Goal: Complete application form

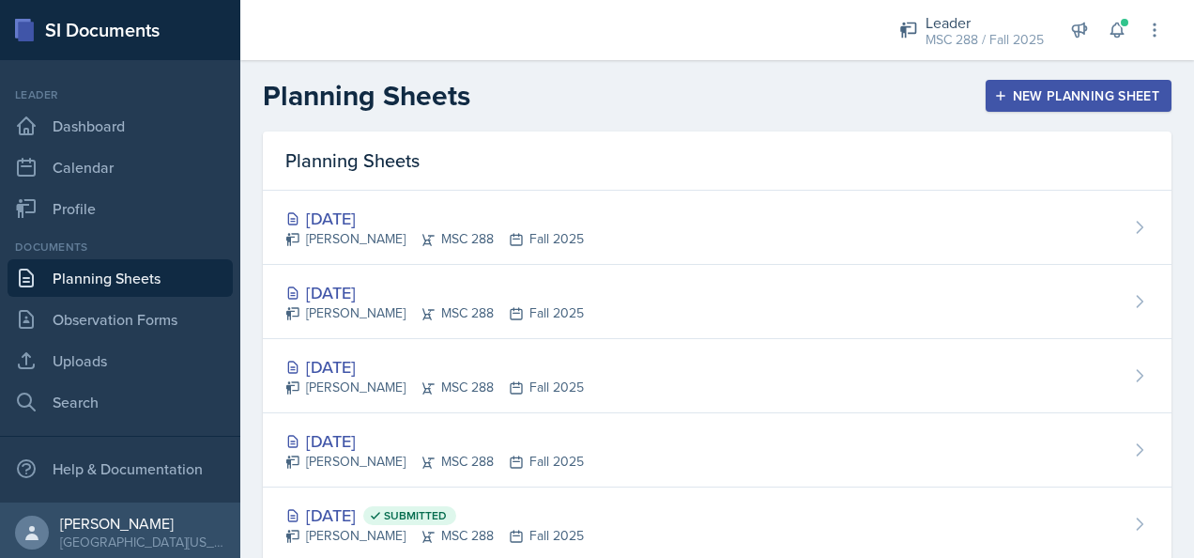
scroll to position [94, 0]
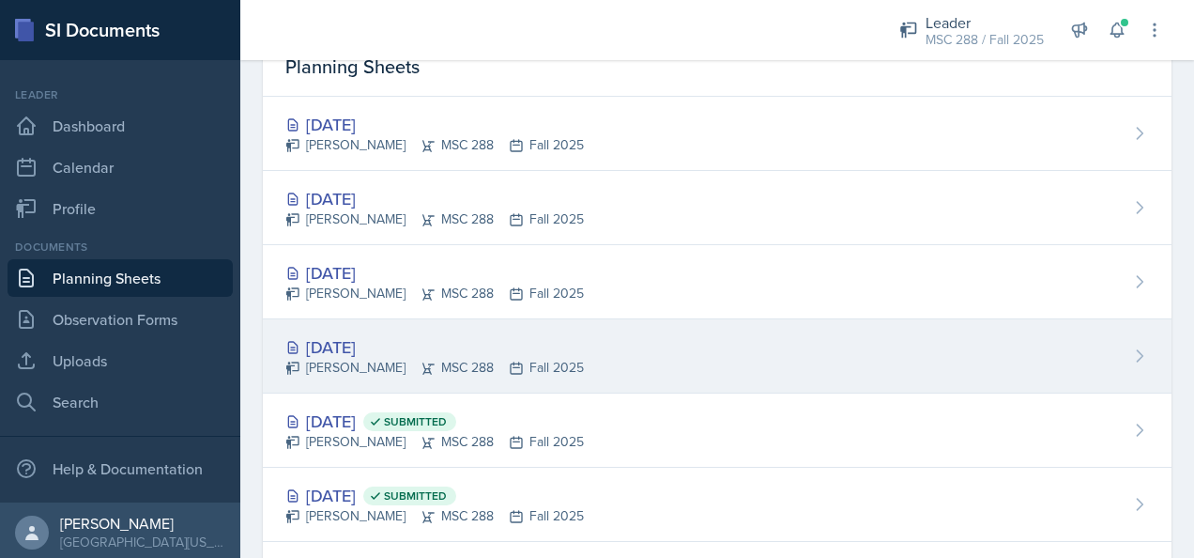
click at [355, 334] on div "[DATE]" at bounding box center [434, 346] width 298 height 25
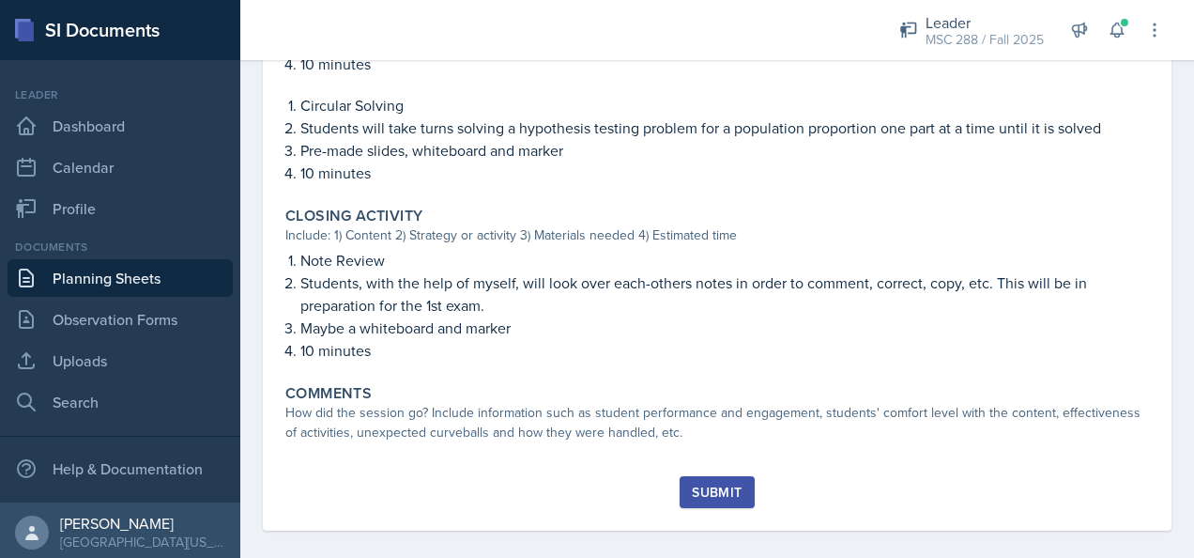
scroll to position [1443, 0]
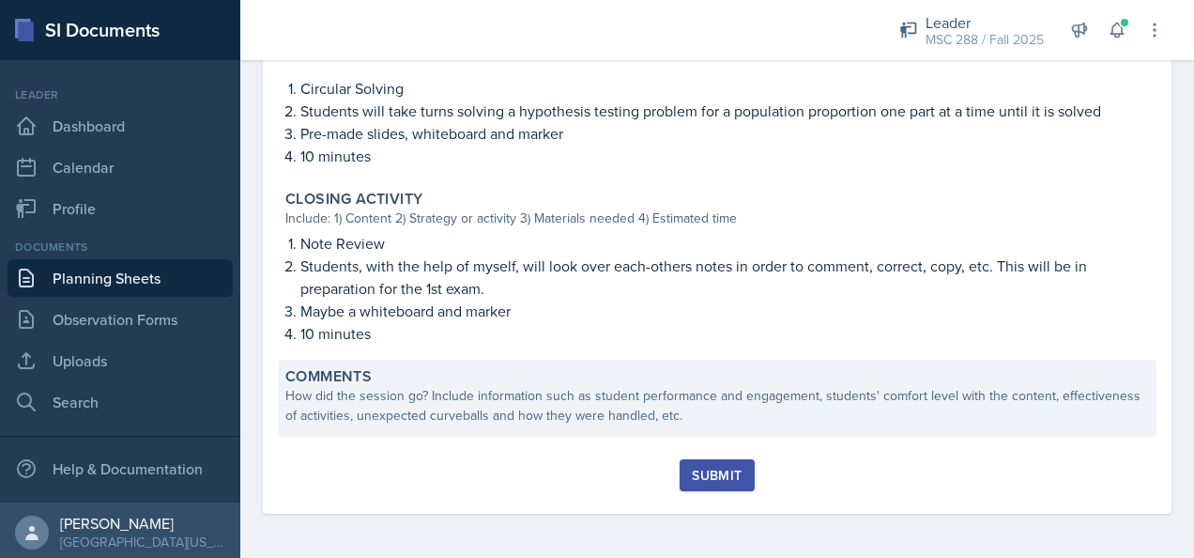
click at [467, 400] on div "How did the session go? Include information such as student performance and eng…" at bounding box center [717, 405] width 864 height 39
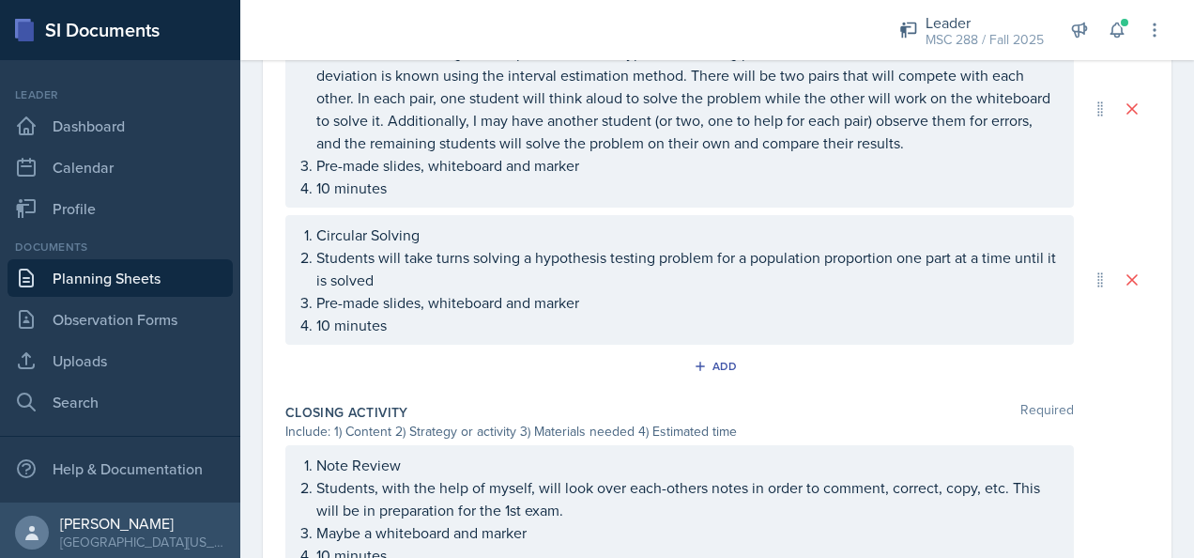
scroll to position [1614, 0]
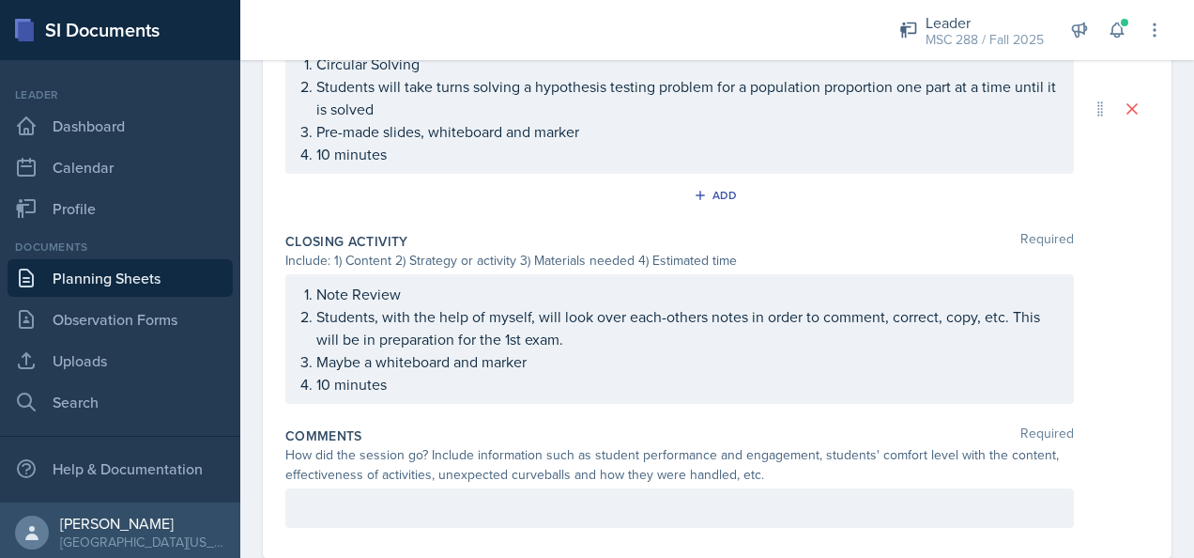
click at [556, 503] on div at bounding box center [679, 507] width 788 height 39
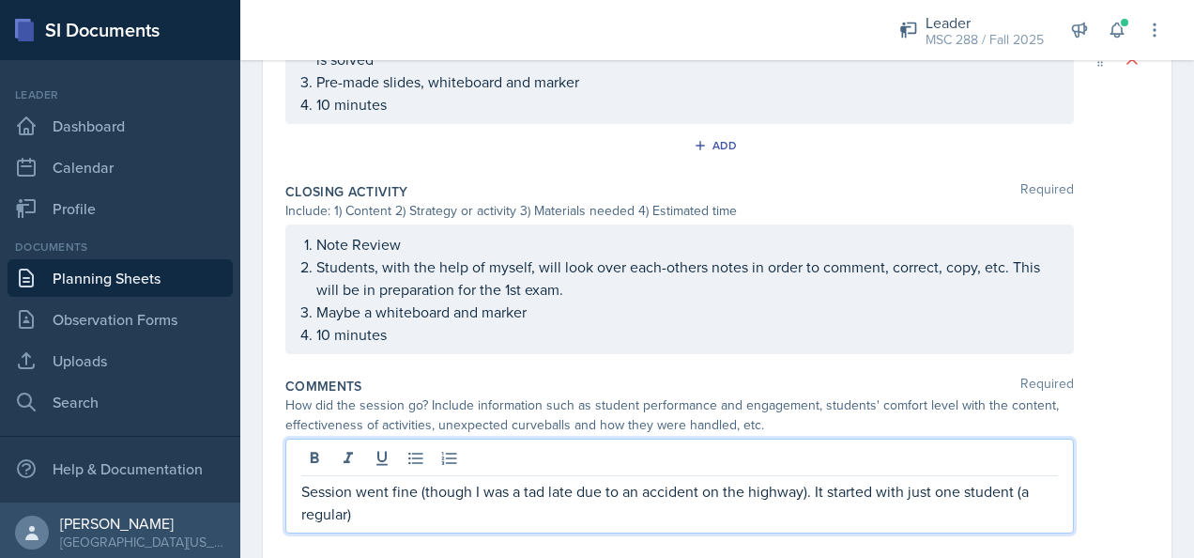
scroll to position [1706, 0]
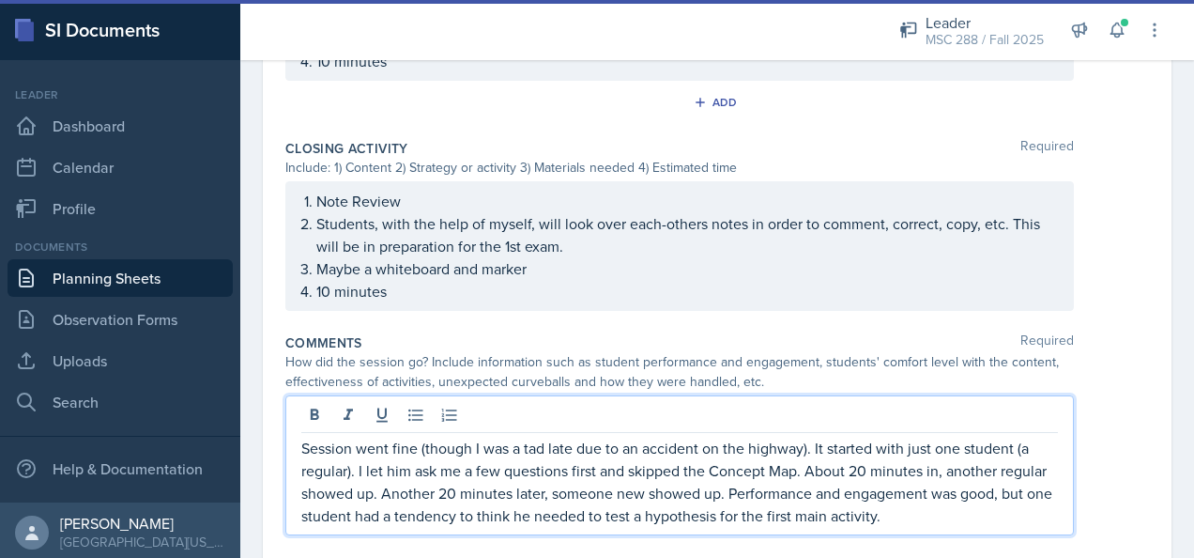
click at [610, 505] on p "Session went fine (though I was a tad late due to an accident on the highway). …" at bounding box center [679, 481] width 757 height 90
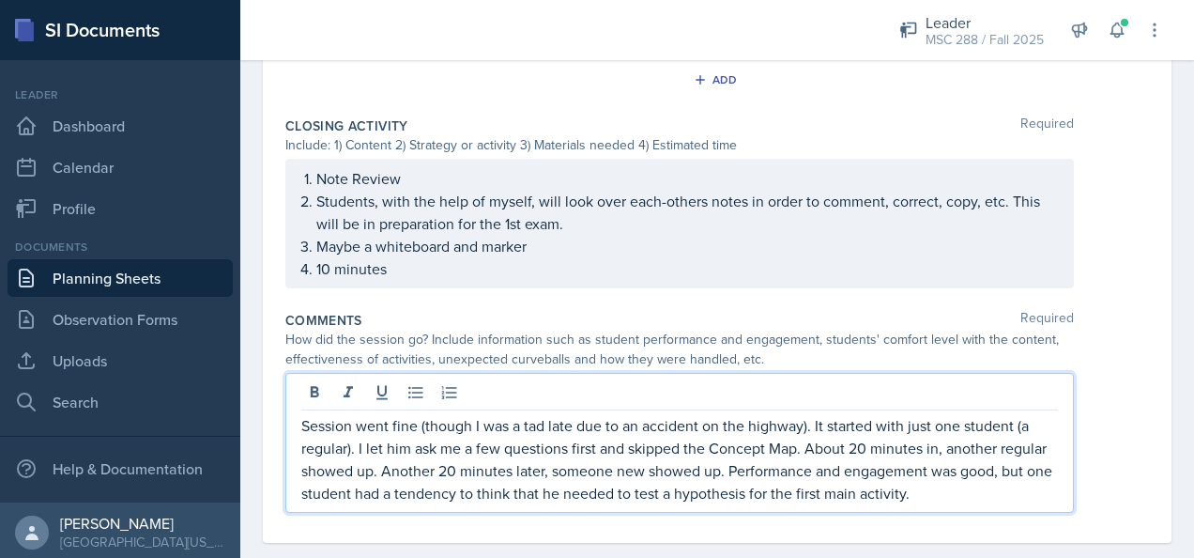
scroll to position [1752, 0]
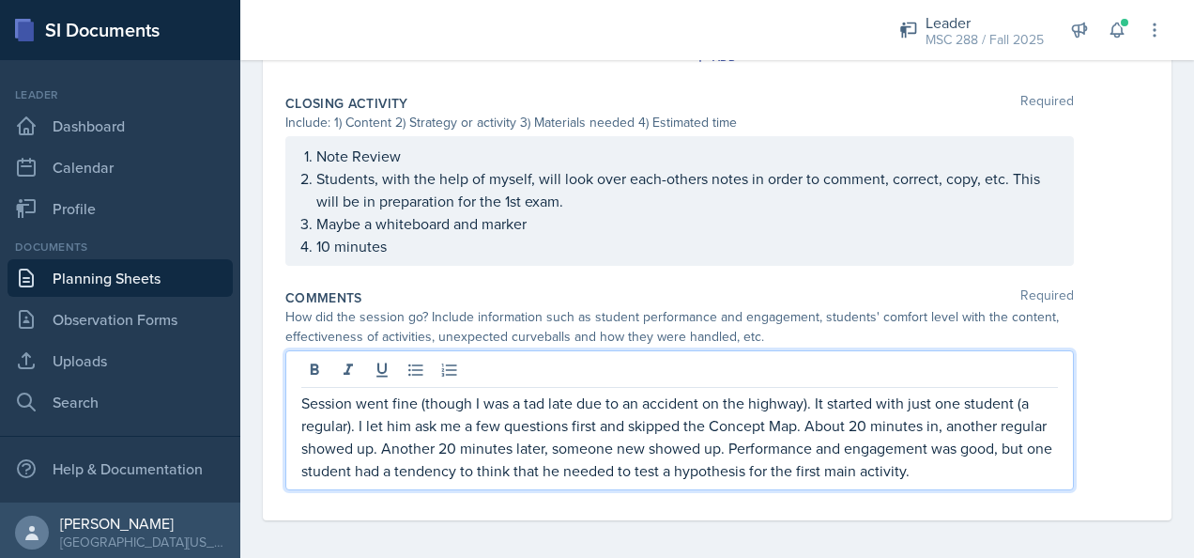
click at [1010, 466] on p "Session went fine (though I was a tad late due to an accident on the highway). …" at bounding box center [679, 436] width 757 height 90
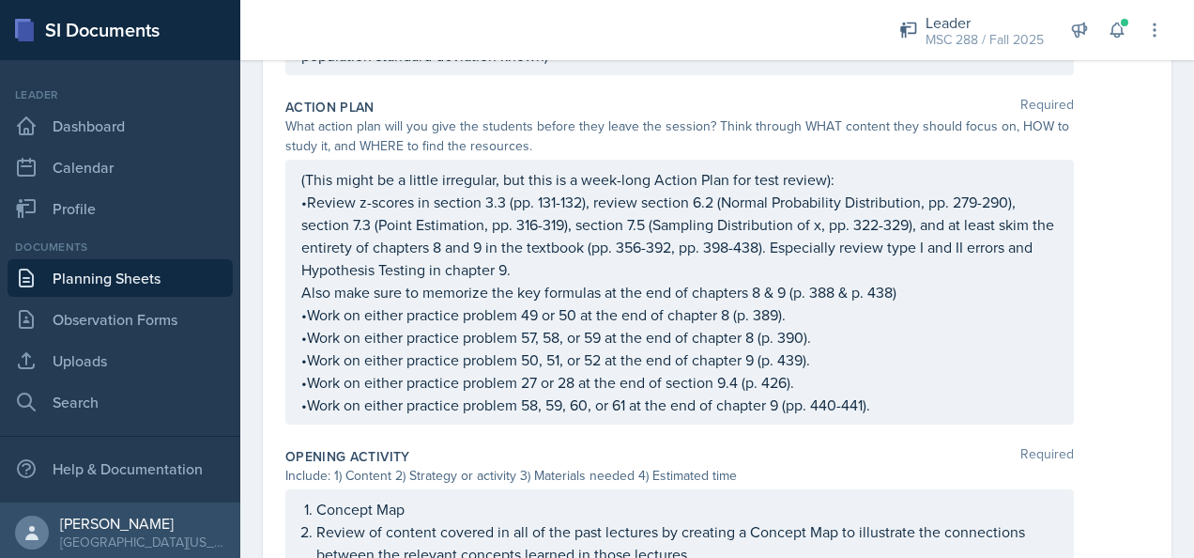
scroll to position [537, 0]
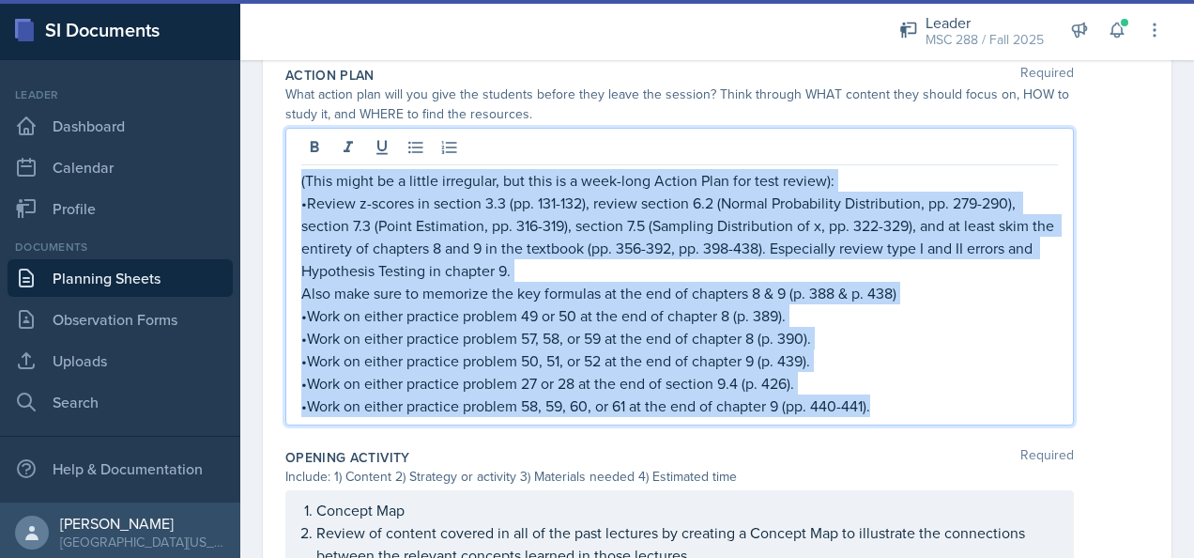
drag, startPoint x: 889, startPoint y: 404, endPoint x: 280, endPoint y: 160, distance: 656.3
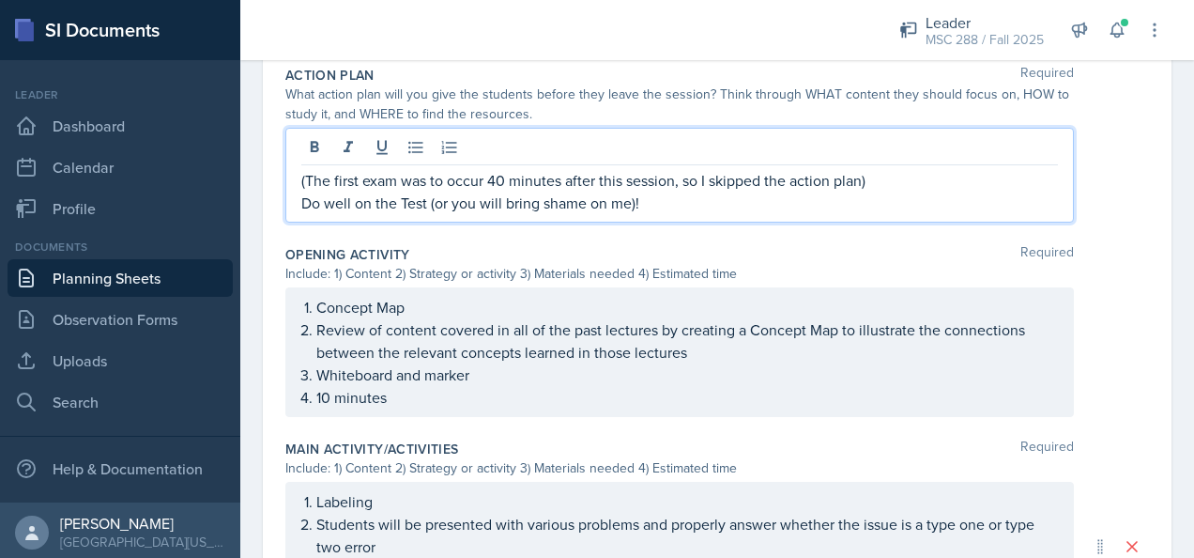
click at [302, 199] on p "Do well on the Test (or you will bring shame on me)!" at bounding box center [679, 202] width 757 height 23
click at [886, 173] on p "(The first exam was to occur 40 minutes after this session, so I skipped the ac…" at bounding box center [679, 180] width 757 height 23
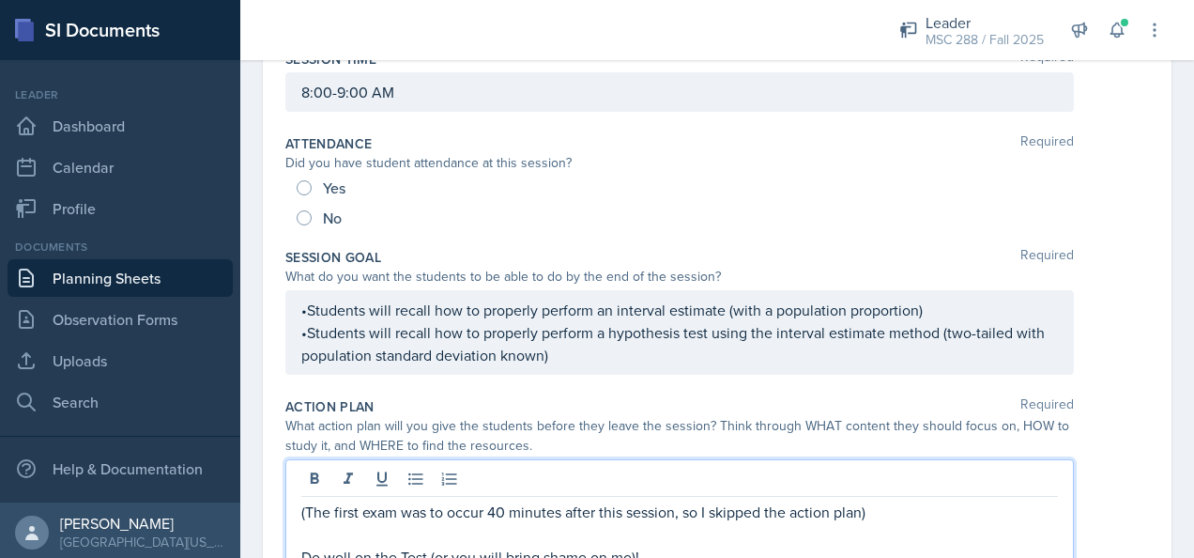
scroll to position [161, 0]
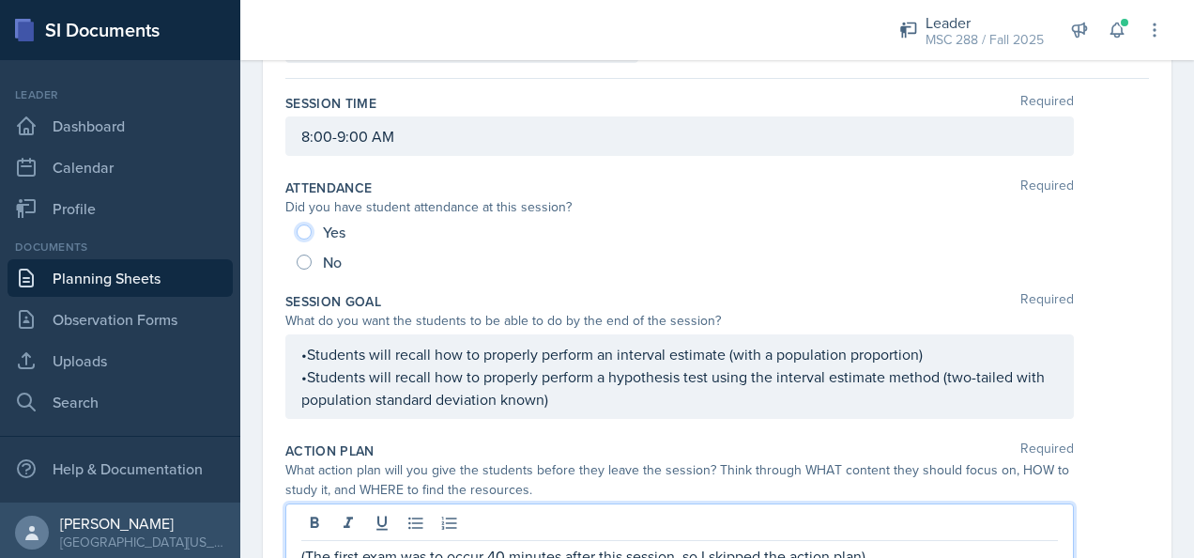
click at [306, 224] on input "Yes" at bounding box center [304, 231] width 15 height 15
radio input "true"
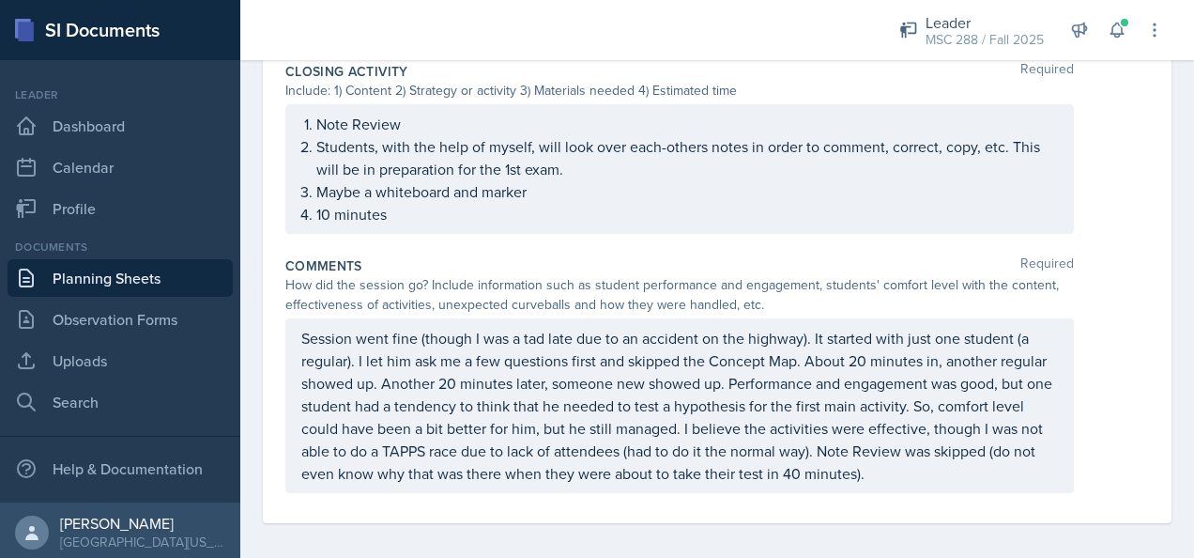
scroll to position [1606, 0]
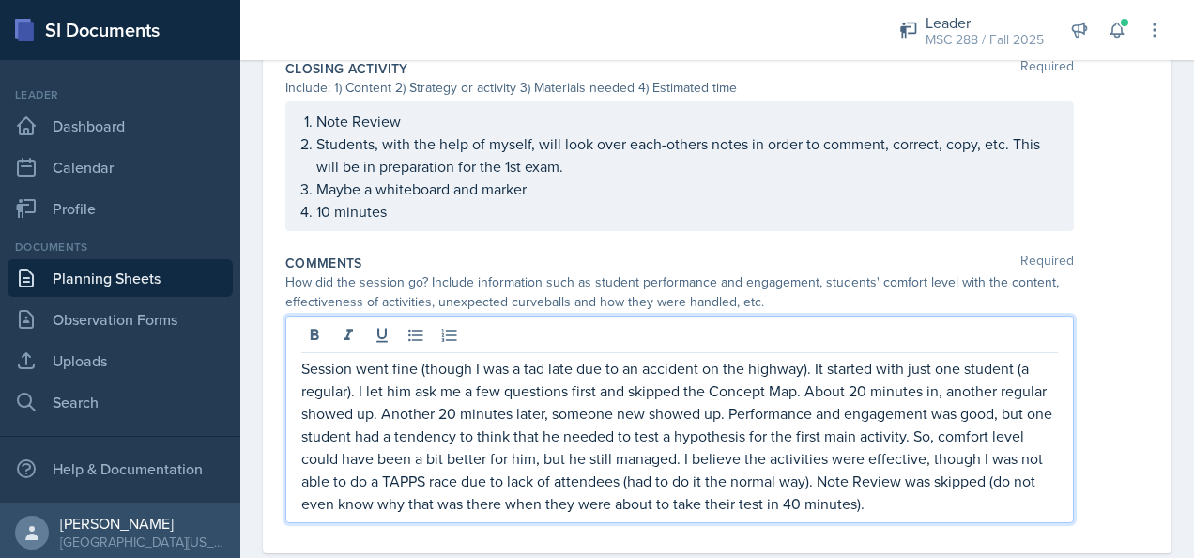
click at [795, 345] on div "Session went fine (though I was a tad late due to an accident on the highway). …" at bounding box center [679, 418] width 788 height 207
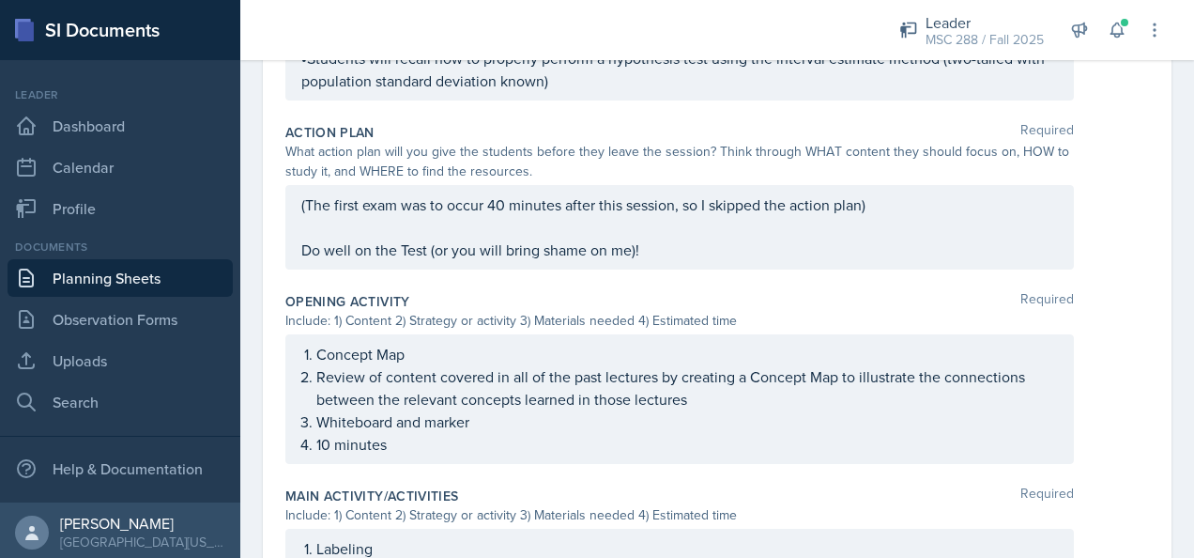
scroll to position [0, 0]
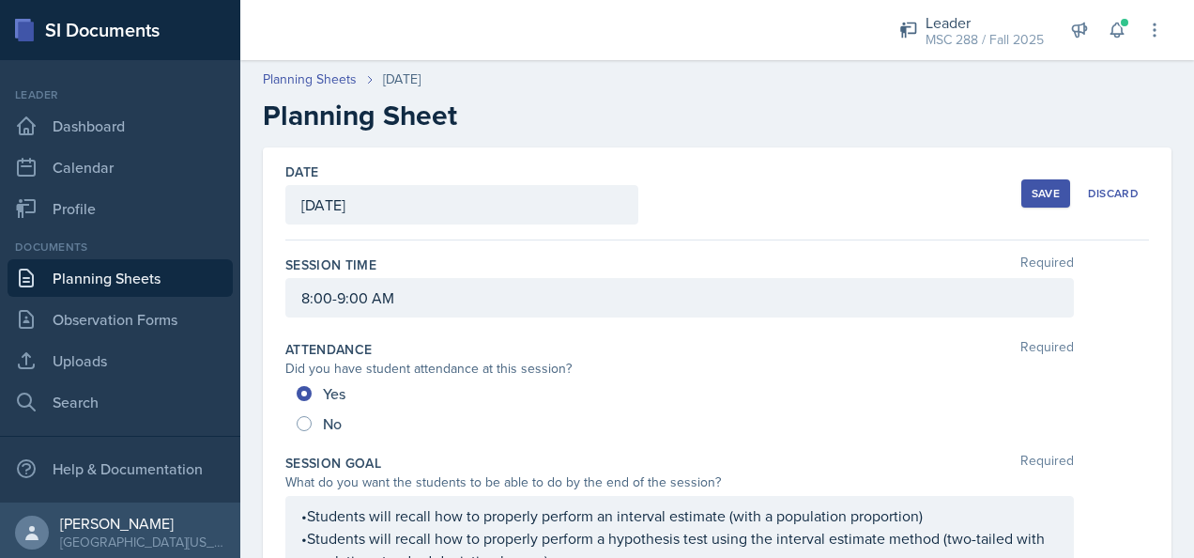
click at [1032, 200] on div "Save" at bounding box center [1046, 193] width 28 height 15
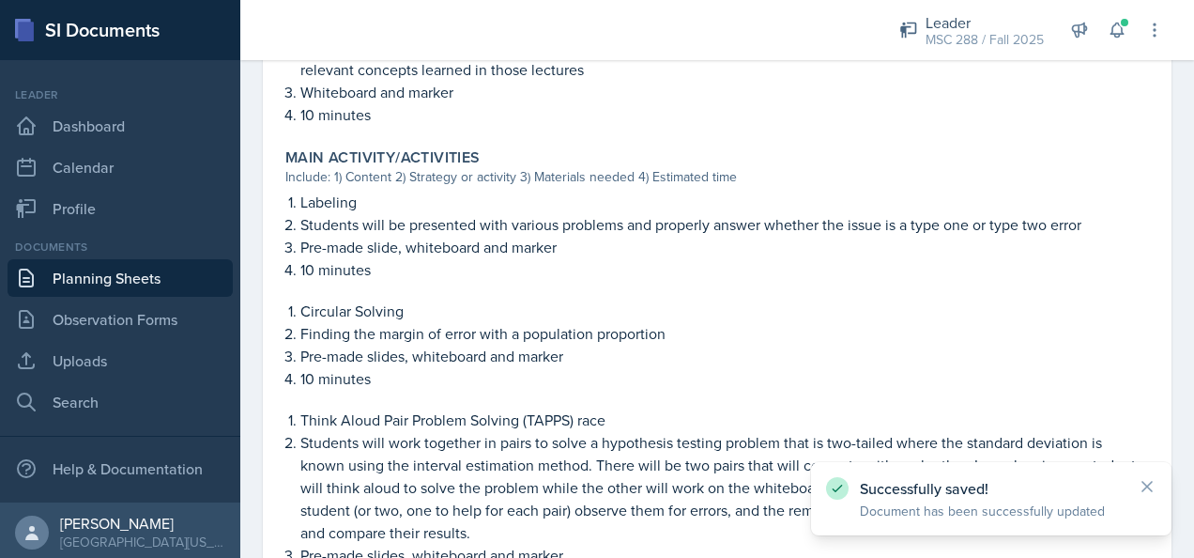
scroll to position [1439, 0]
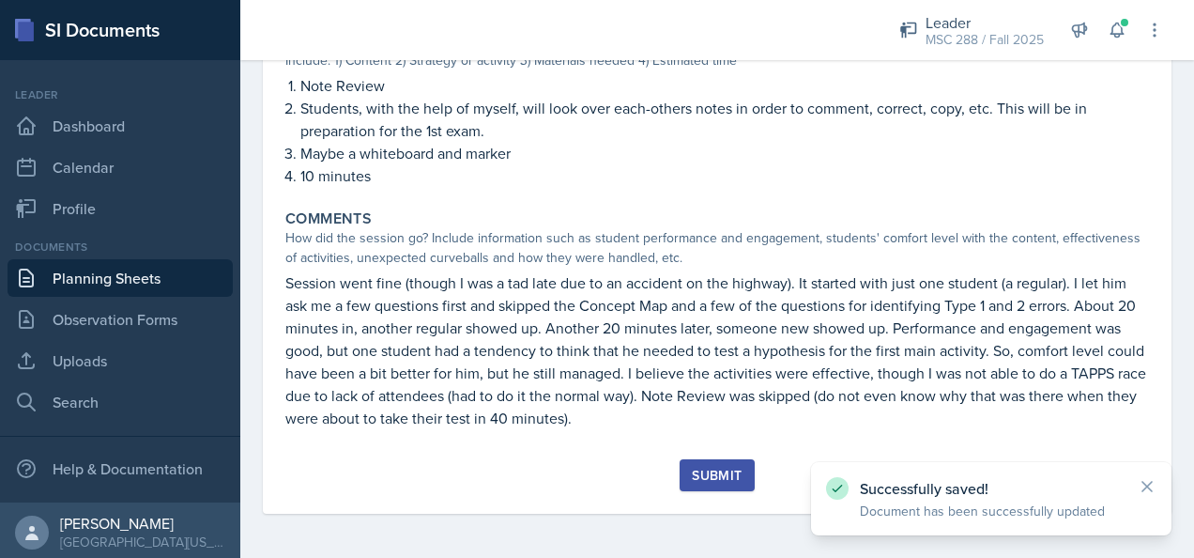
click at [689, 488] on button "Submit" at bounding box center [717, 475] width 74 height 32
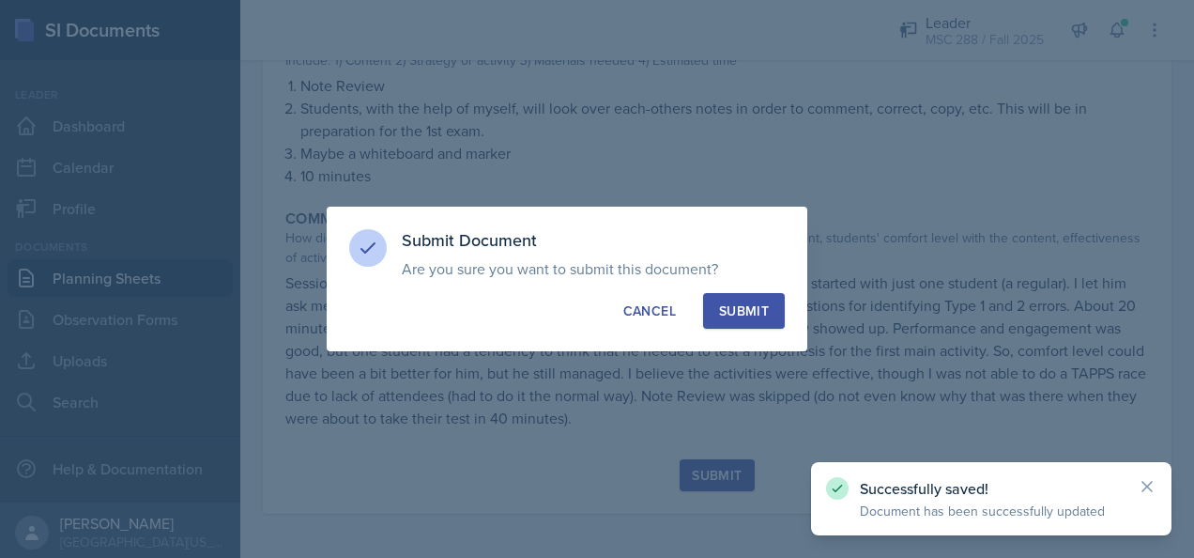
click at [750, 310] on div "Submit" at bounding box center [744, 310] width 50 height 19
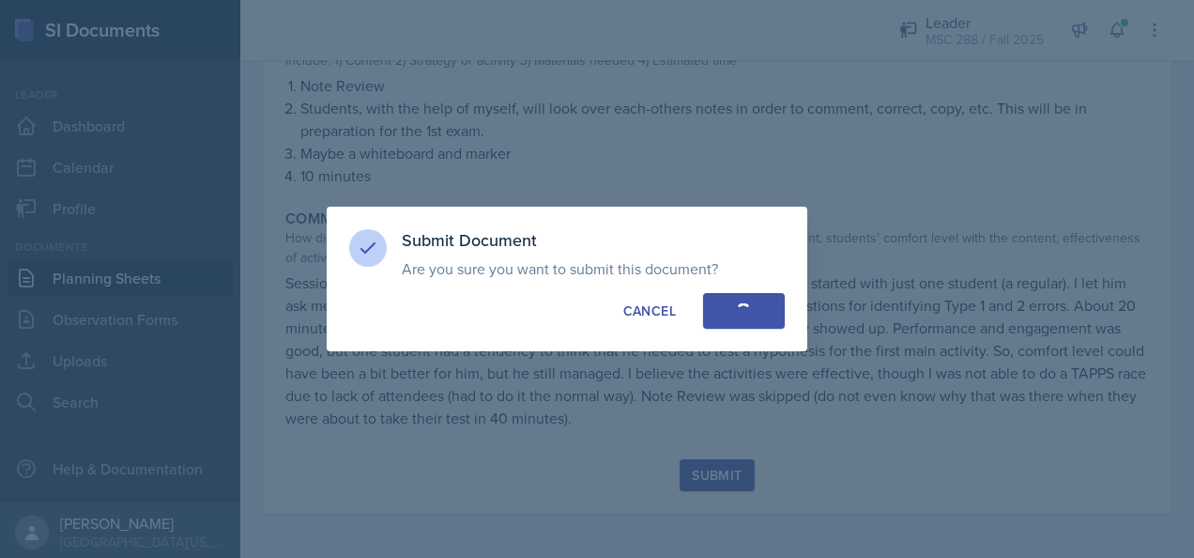
radio input "true"
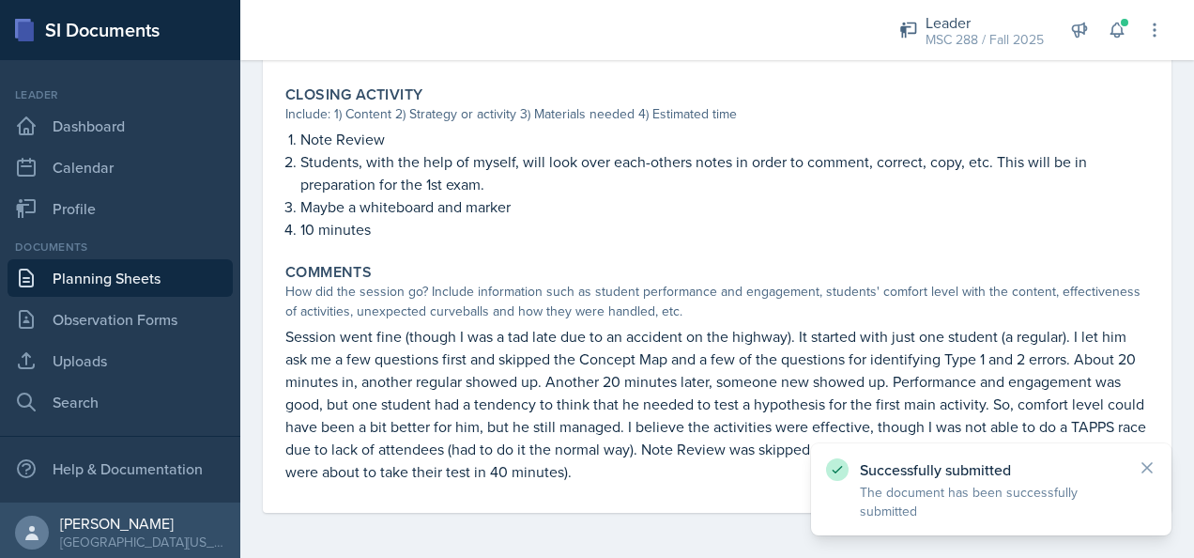
click at [118, 283] on link "Planning Sheets" at bounding box center [120, 278] width 225 height 38
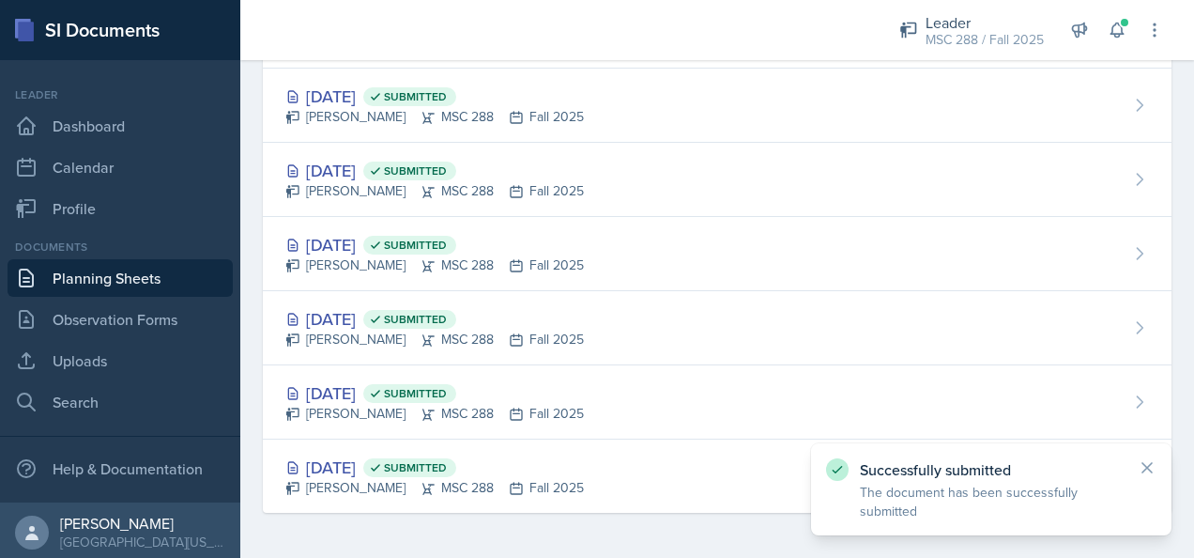
scroll to position [932, 0]
